Goal: Navigation & Orientation: Find specific page/section

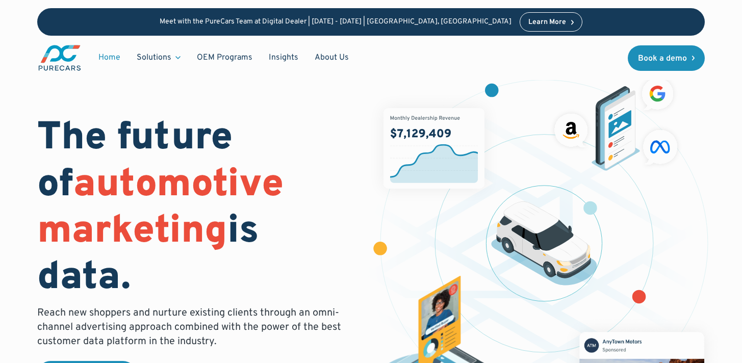
click at [336, 44] on div "Home Solutions Solutions for Dealers Overview PureCars offers everything dealer…" at bounding box center [197, 58] width 320 height 28
click at [97, 98] on div "The future of automotive marketing is data. Reach new shoppers and nurture exis…" at bounding box center [371, 247] width 668 height 365
click at [3, 11] on div "Meet with the PureCars Team at Digital Dealer | [DATE] - [DATE] | [GEOGRAPHIC_D…" at bounding box center [371, 40] width 742 height 80
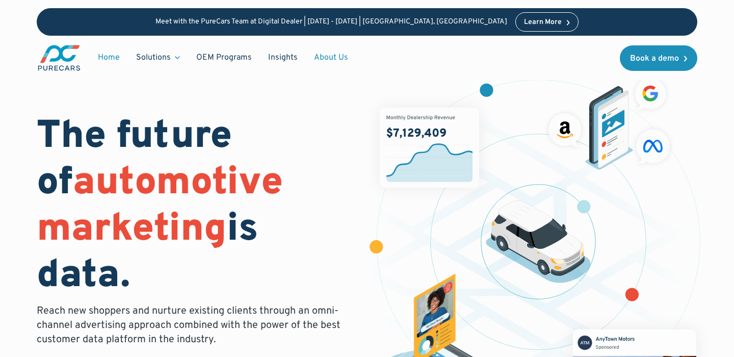
click at [338, 57] on link "About Us" at bounding box center [331, 57] width 50 height 19
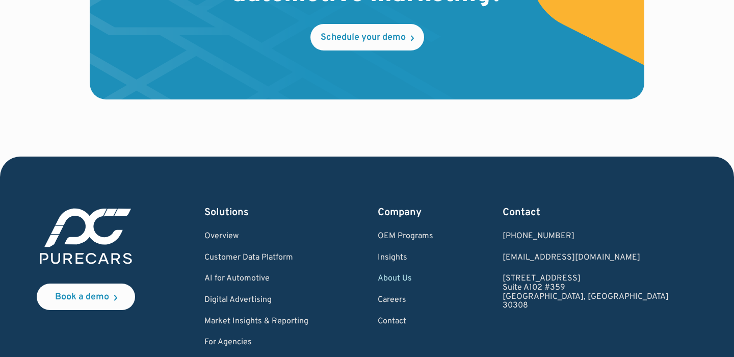
scroll to position [2947, 0]
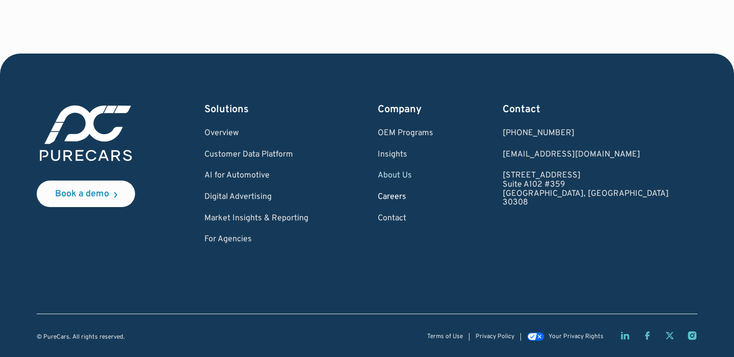
click at [434, 195] on link "Careers" at bounding box center [406, 197] width 56 height 9
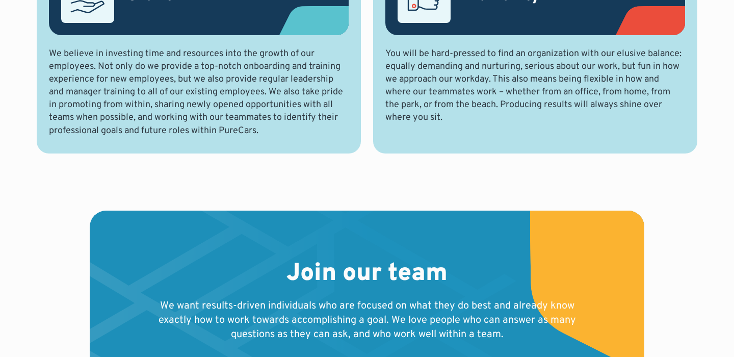
scroll to position [1110, 0]
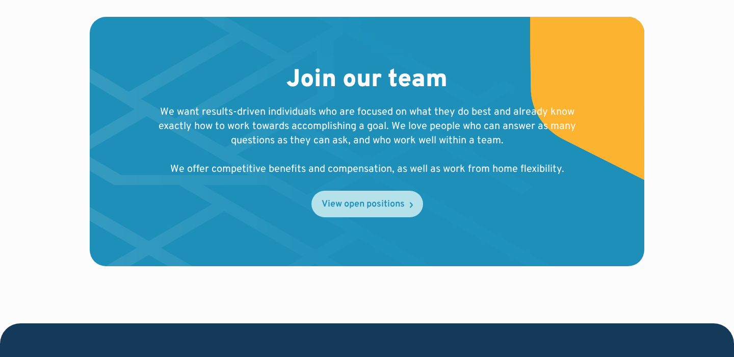
click at [390, 204] on div "View open positions" at bounding box center [363, 204] width 83 height 9
